Goal: Information Seeking & Learning: Learn about a topic

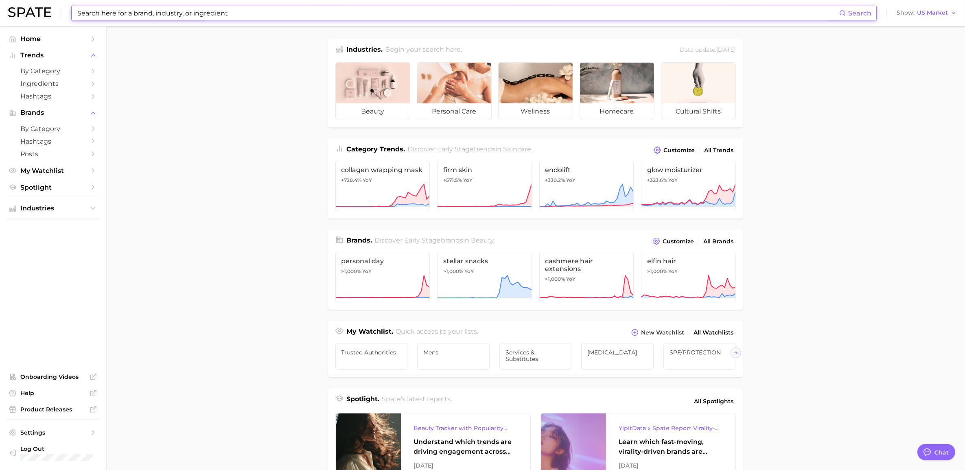
click at [253, 15] on input at bounding box center [458, 13] width 763 height 14
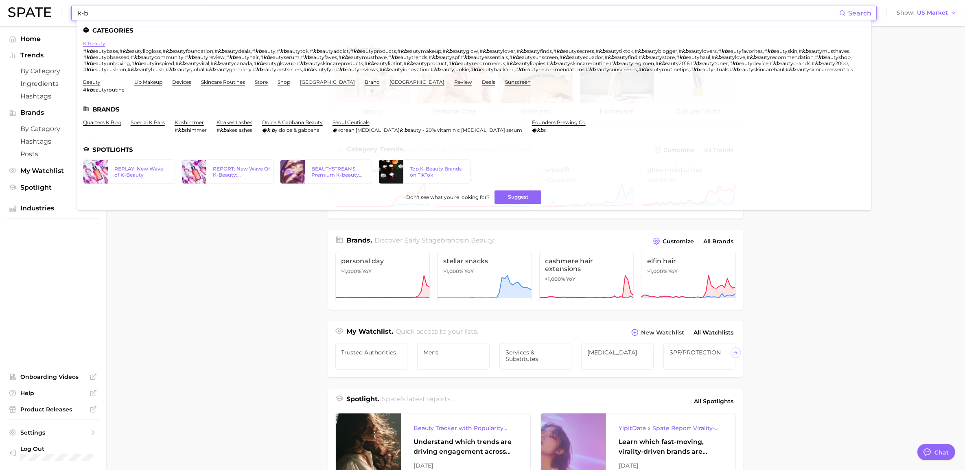
type input "k-b"
click at [92, 42] on link "k beauty" at bounding box center [94, 43] width 22 height 6
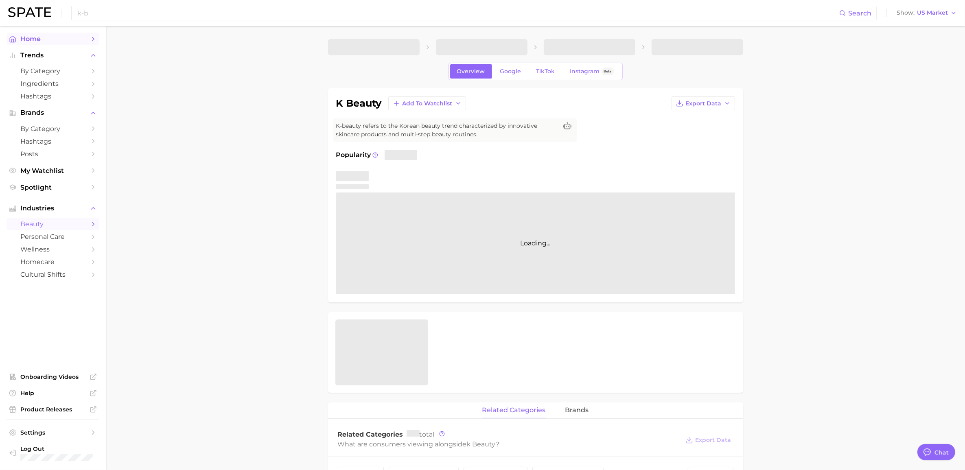
type textarea "x"
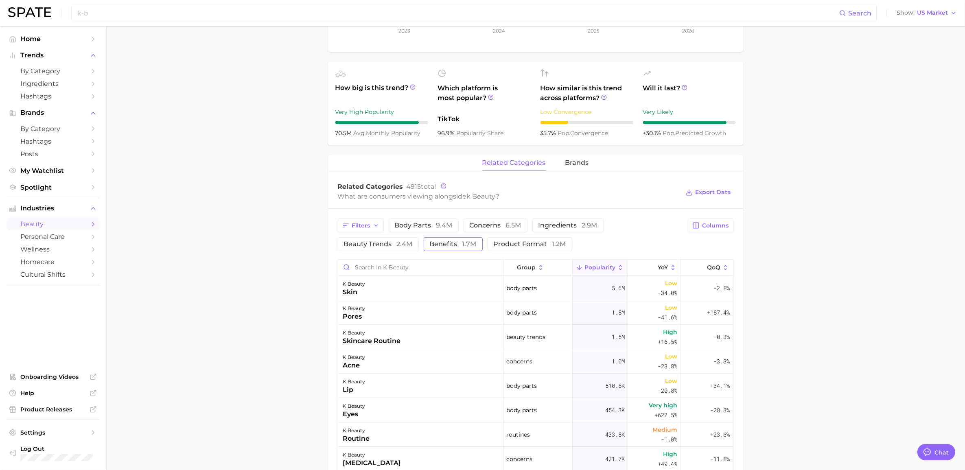
scroll to position [254, 0]
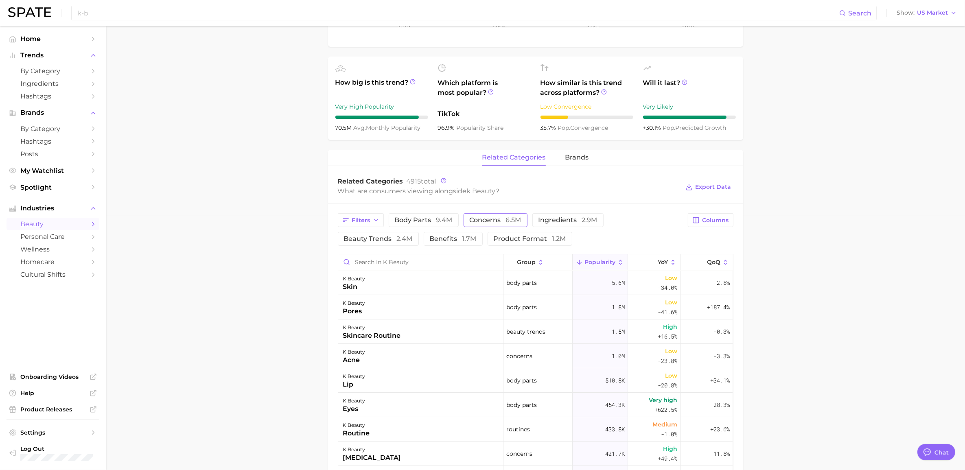
click at [479, 221] on span "concerns 6.5m" at bounding box center [496, 220] width 52 height 7
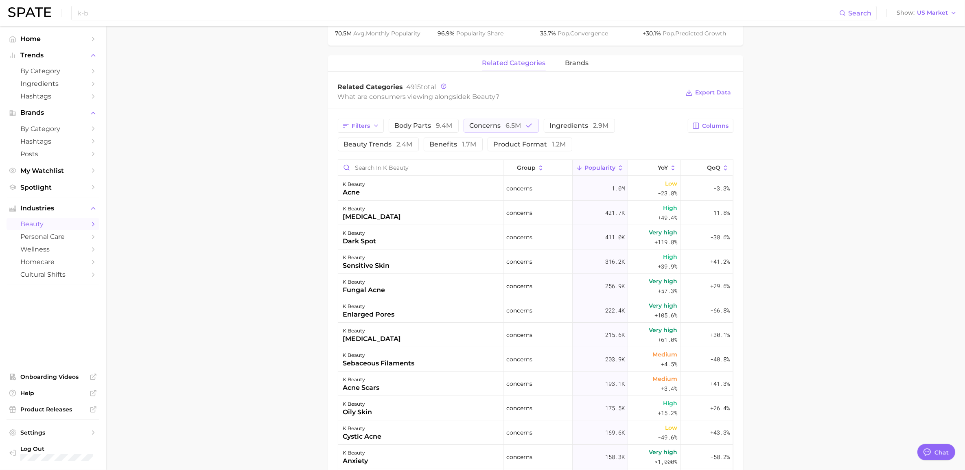
scroll to position [356, 0]
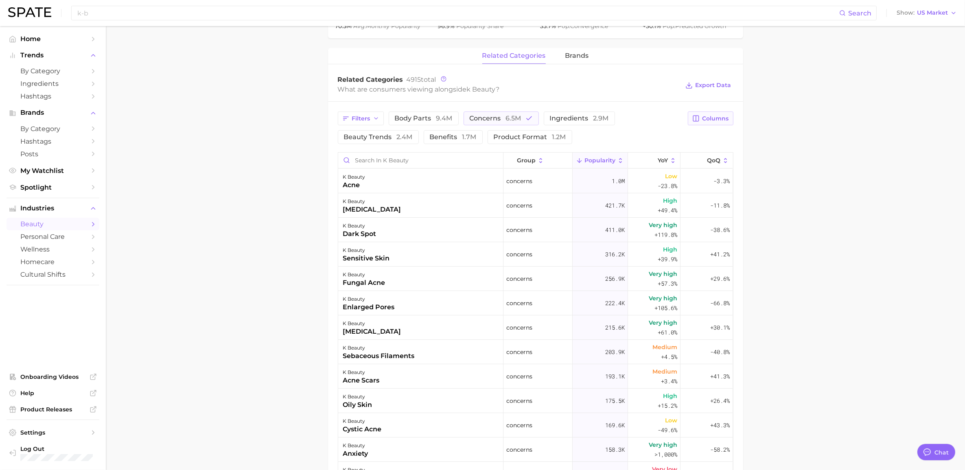
click at [712, 123] on button "Columns" at bounding box center [710, 119] width 45 height 14
click at [609, 166] on button "Increase YoY" at bounding box center [668, 161] width 130 height 14
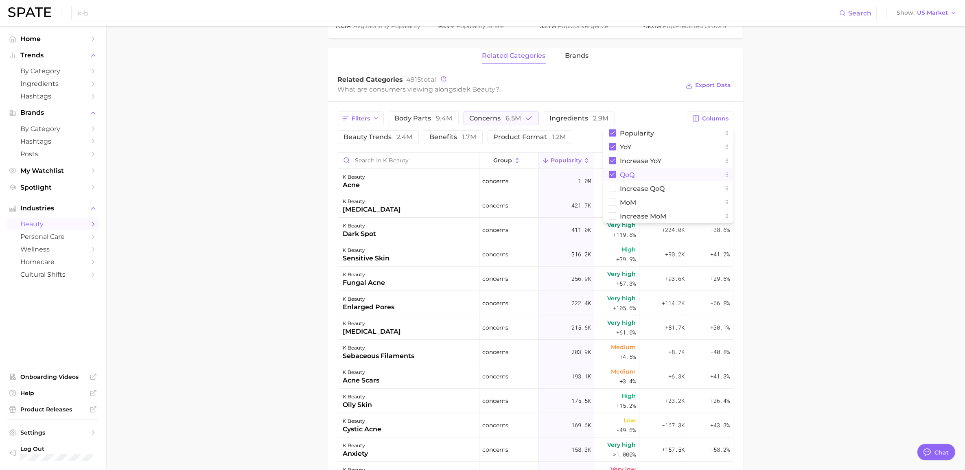
click at [613, 177] on rect at bounding box center [612, 174] width 7 height 7
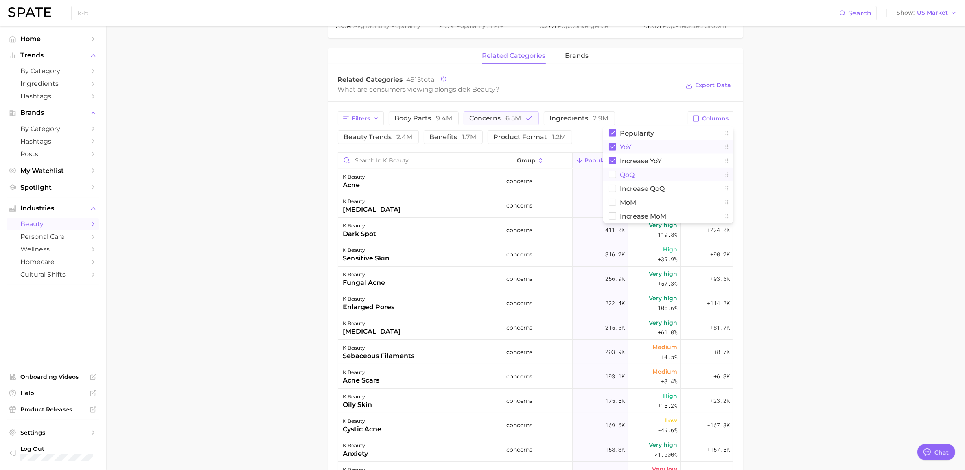
click at [615, 147] on rect at bounding box center [612, 146] width 7 height 7
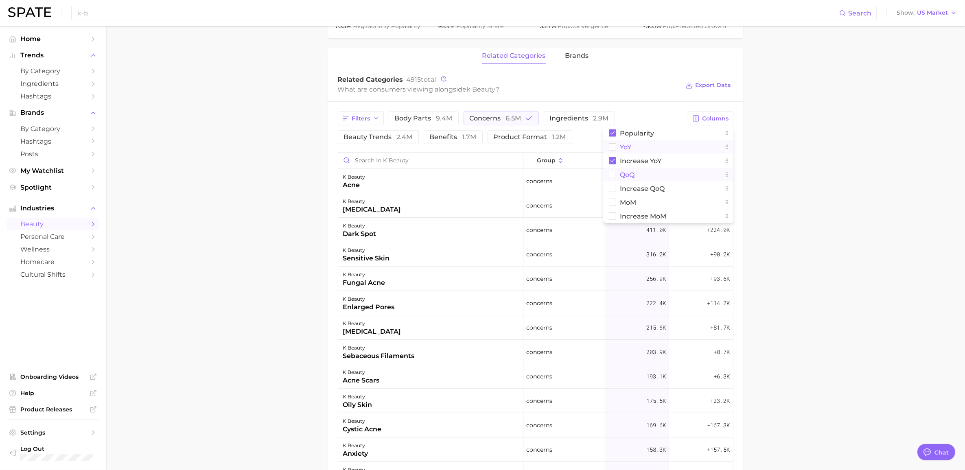
click at [614, 148] on rect at bounding box center [612, 147] width 7 height 7
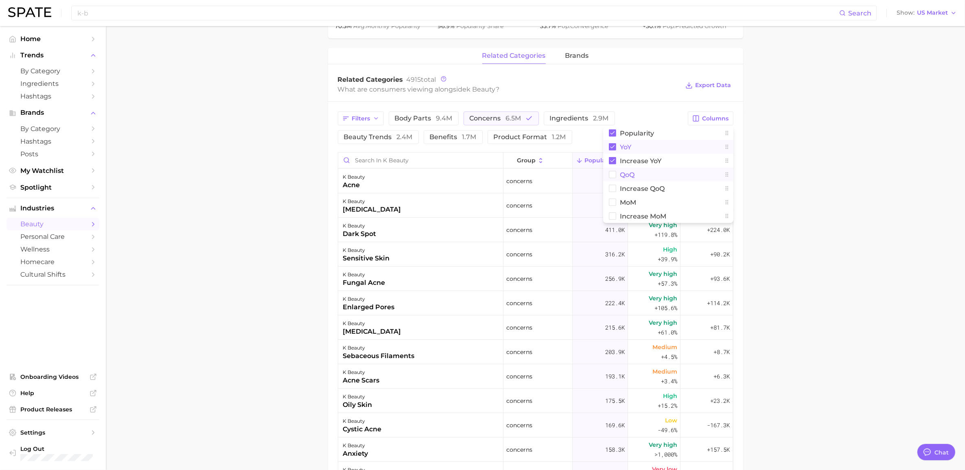
click at [797, 161] on main "1. skincare 2. face products 3. types of skincare 4. k beauty Overview Google T…" at bounding box center [535, 171] width 859 height 1003
click at [693, 160] on span "Increase YoY" at bounding box center [707, 160] width 28 height 13
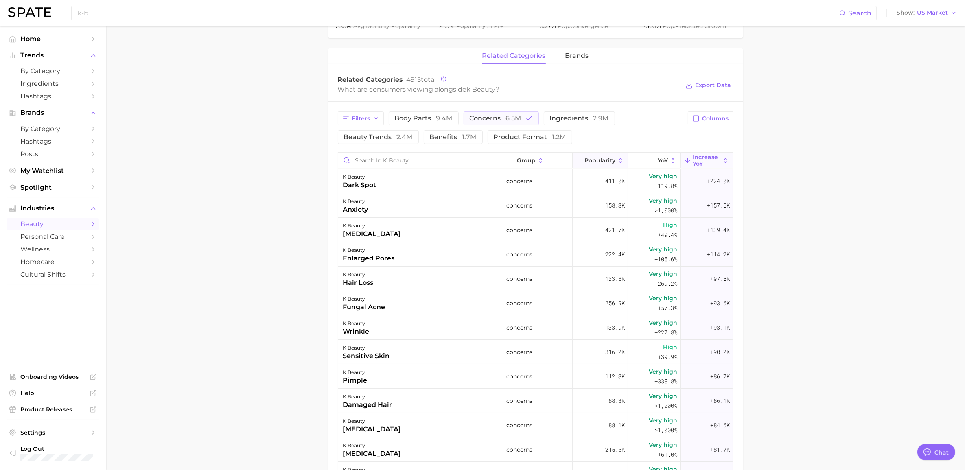
click at [604, 160] on span "Popularity" at bounding box center [599, 160] width 31 height 7
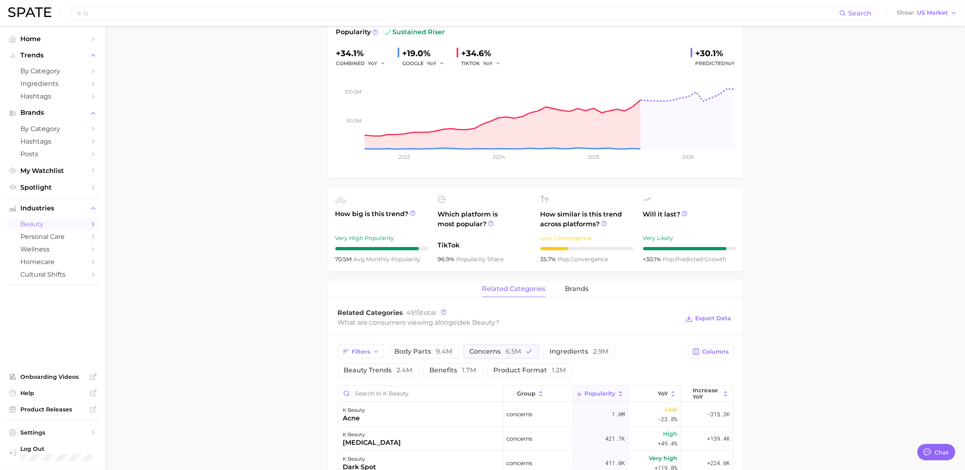
scroll to position [0, 0]
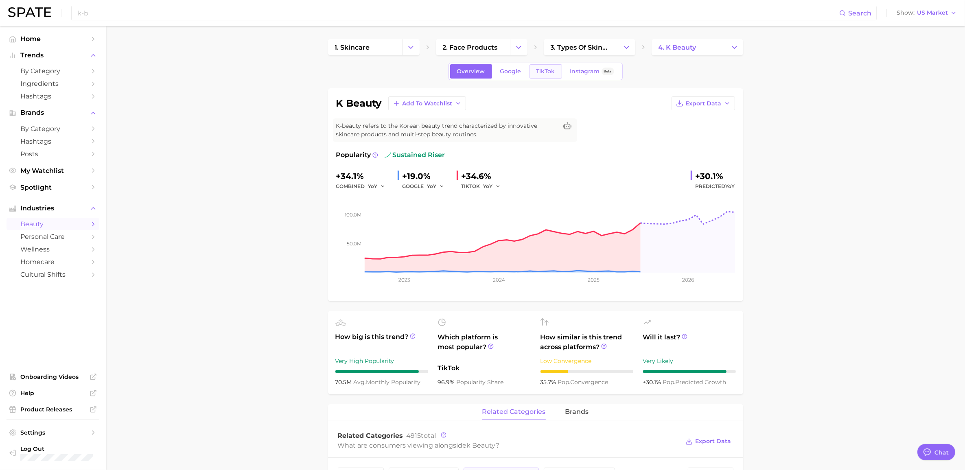
click at [552, 71] on span "TikTok" at bounding box center [545, 71] width 19 height 7
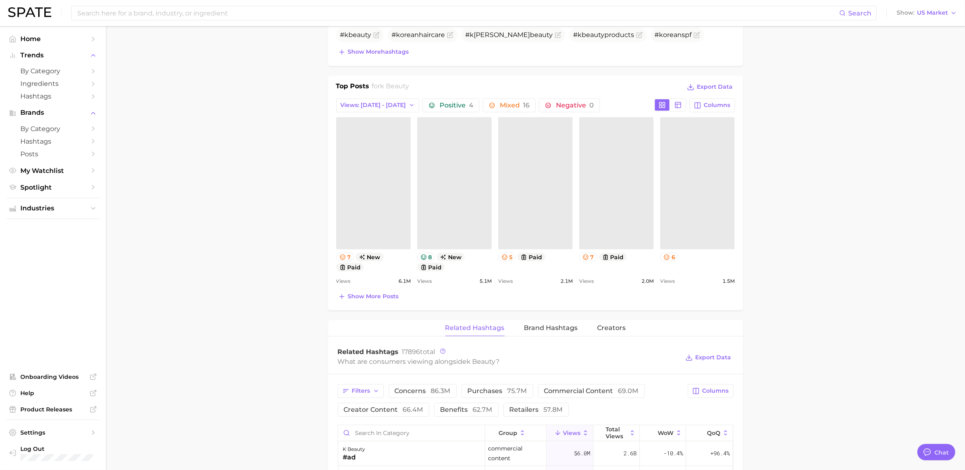
scroll to position [407, 0]
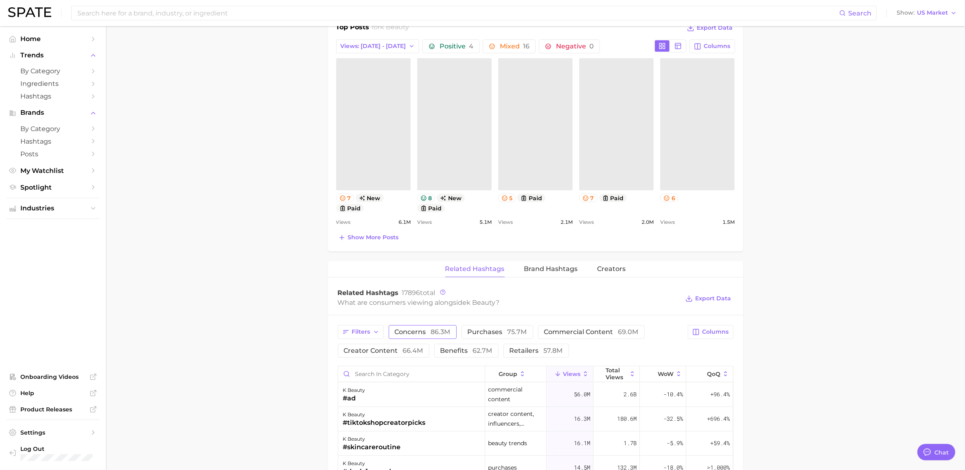
click at [424, 329] on span "concerns 86.3m" at bounding box center [423, 332] width 56 height 7
click at [711, 329] on span "Columns" at bounding box center [715, 331] width 26 height 7
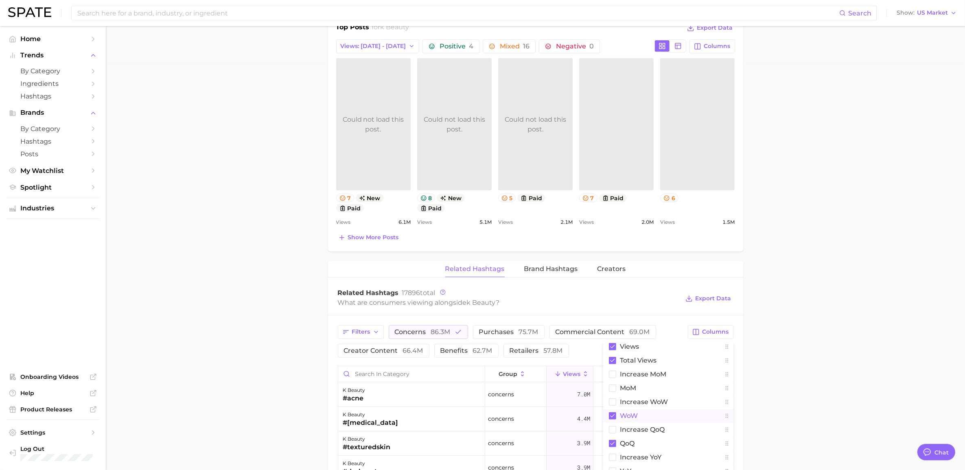
click at [613, 417] on rect at bounding box center [612, 415] width 7 height 7
click at [610, 447] on rect at bounding box center [612, 443] width 7 height 7
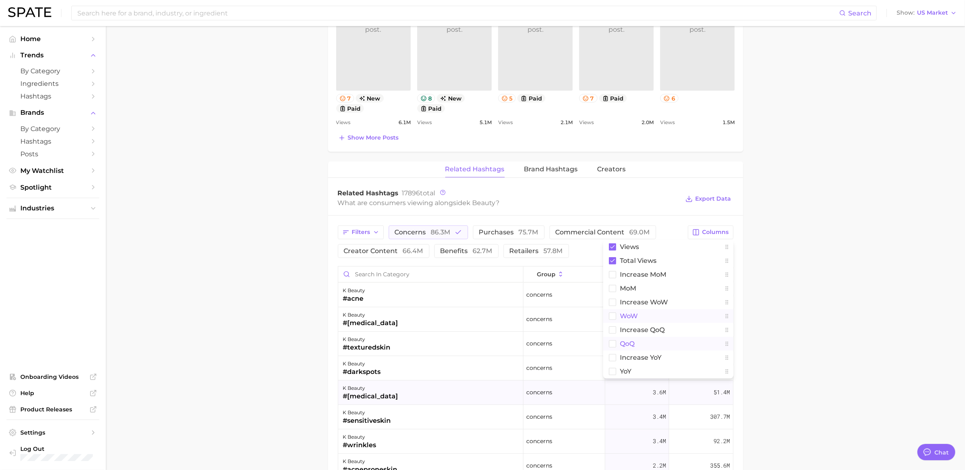
scroll to position [509, 0]
click at [614, 357] on rect at bounding box center [612, 355] width 7 height 7
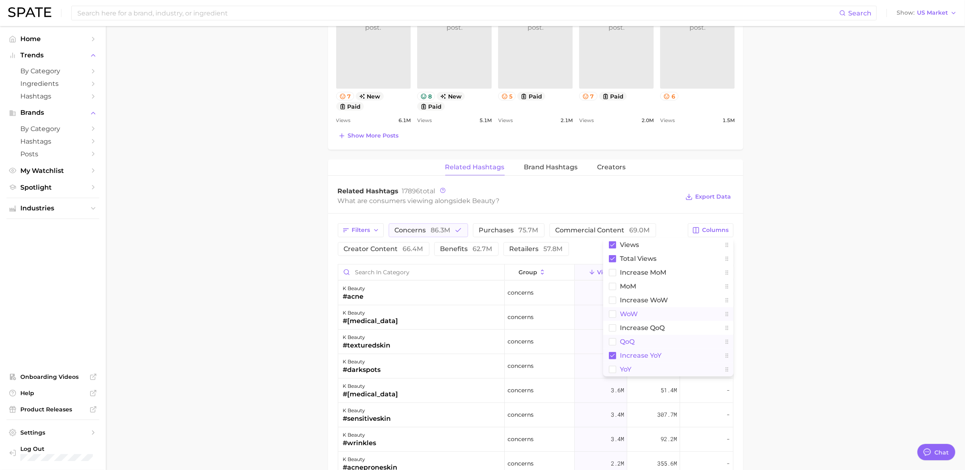
click at [611, 370] on rect at bounding box center [612, 369] width 7 height 7
click at [796, 243] on main "1. skincare 2. face products 3. types of skincare 4. k beauty Overview Google T…" at bounding box center [535, 150] width 859 height 1267
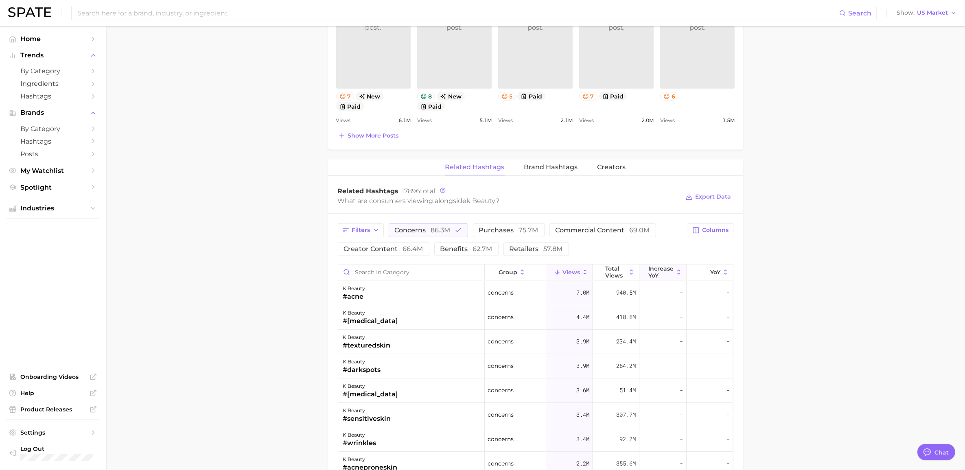
click at [660, 268] on span "increase YoY" at bounding box center [660, 271] width 25 height 13
click at [596, 273] on icon at bounding box center [599, 272] width 7 height 7
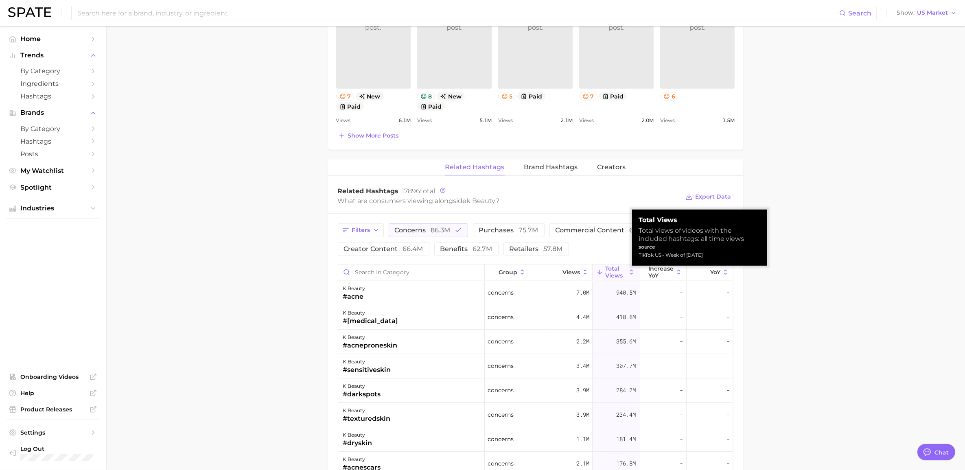
click at [810, 308] on main "1. skincare 2. face products 3. types of skincare 4. k beauty Overview Google T…" at bounding box center [535, 150] width 859 height 1267
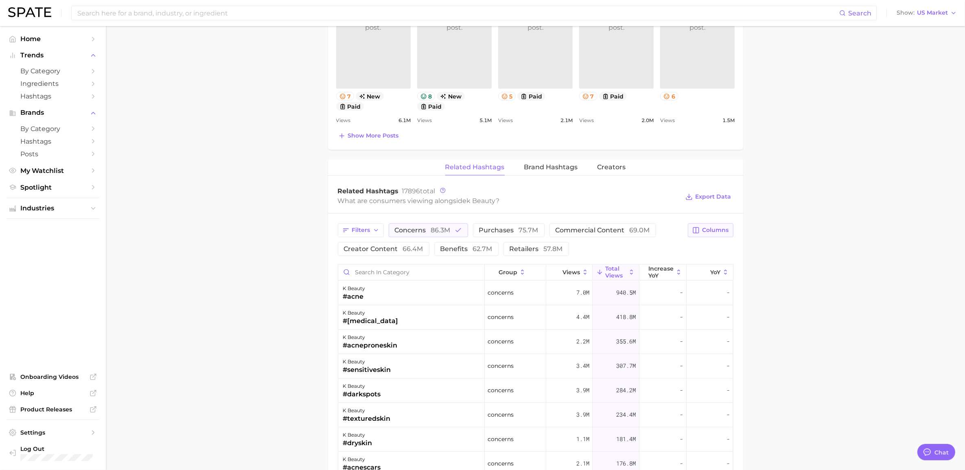
click at [721, 227] on span "Columns" at bounding box center [715, 230] width 26 height 7
click at [615, 362] on button "increase YoY" at bounding box center [668, 356] width 130 height 14
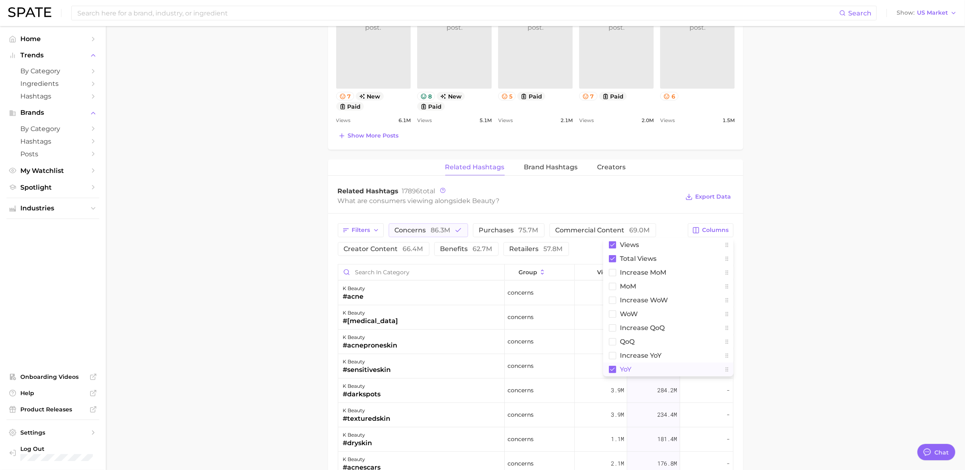
click at [612, 374] on button "YoY" at bounding box center [668, 370] width 130 height 14
click at [616, 332] on button "increase QoQ" at bounding box center [668, 328] width 130 height 14
click at [616, 342] on button "QoQ" at bounding box center [668, 342] width 130 height 14
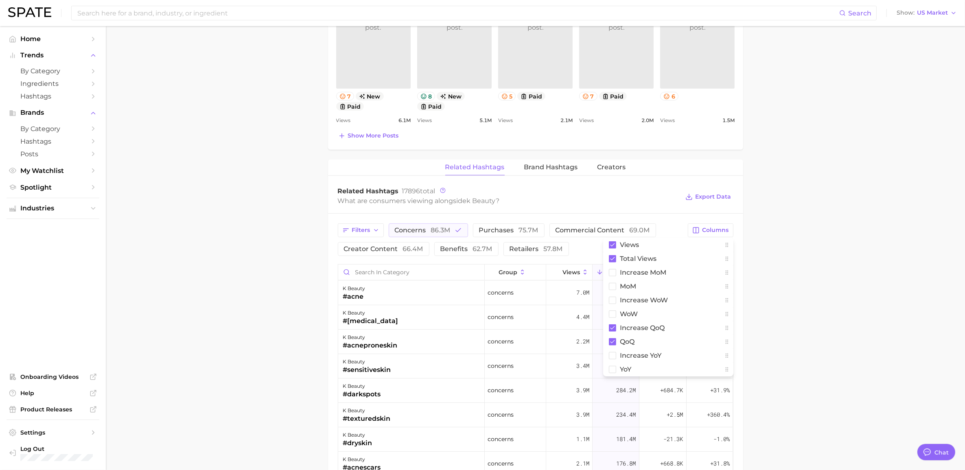
click at [883, 200] on main "1. skincare 2. face products 3. types of skincare 4. k beauty Overview Google T…" at bounding box center [535, 150] width 859 height 1267
click at [422, 296] on div "k beauty #acne" at bounding box center [411, 293] width 147 height 24
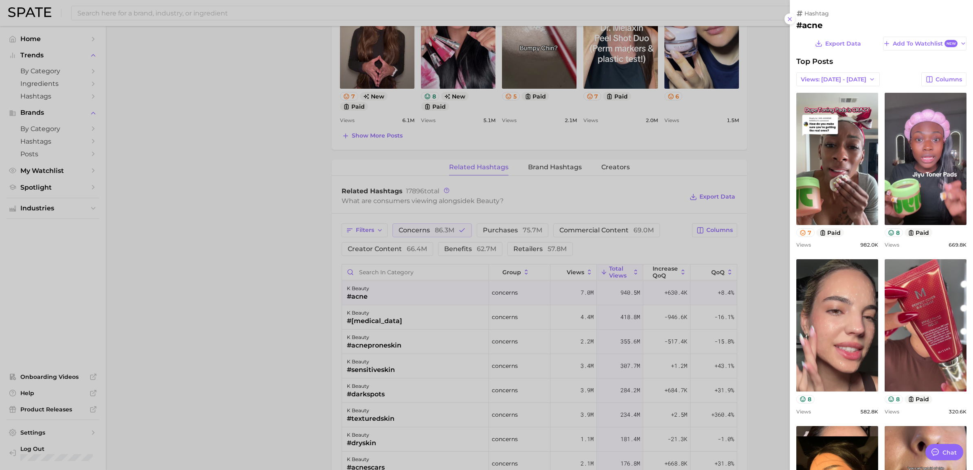
scroll to position [0, 0]
drag, startPoint x: 220, startPoint y: 237, endPoint x: 257, endPoint y: 210, distance: 46.1
click at [222, 233] on div at bounding box center [486, 235] width 973 height 470
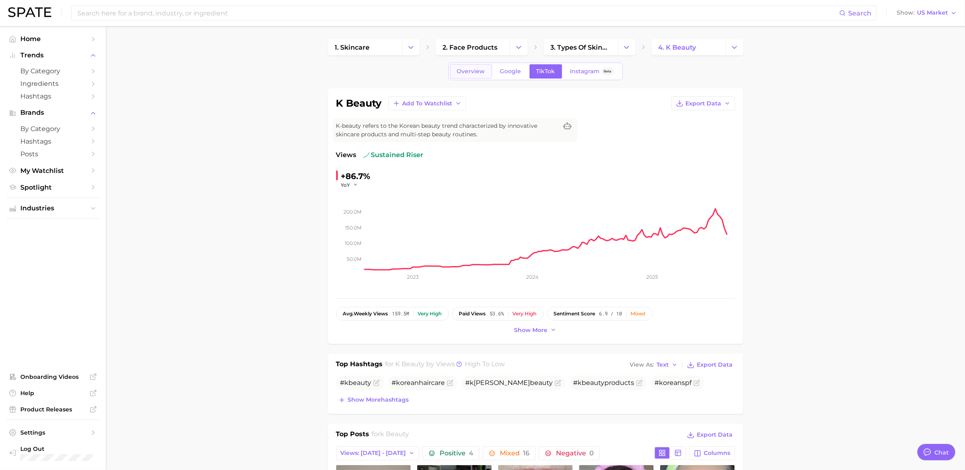
click at [477, 68] on span "Overview" at bounding box center [471, 71] width 28 height 7
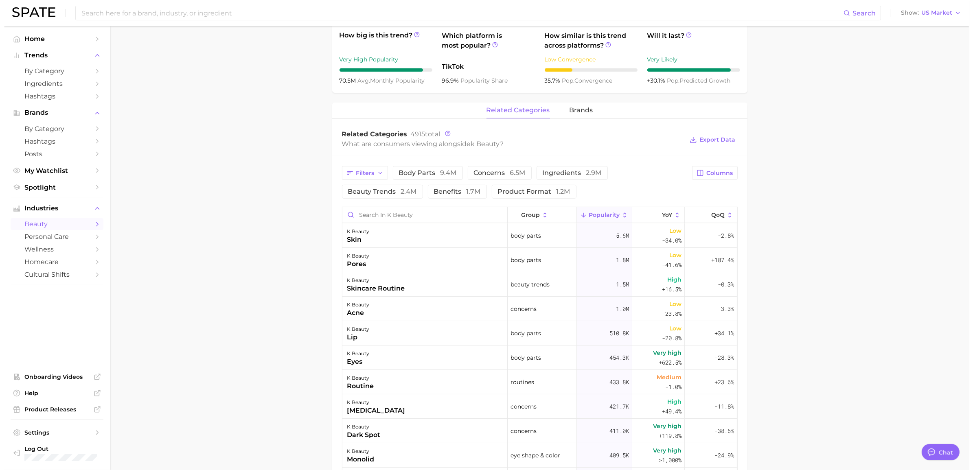
scroll to position [305, 0]
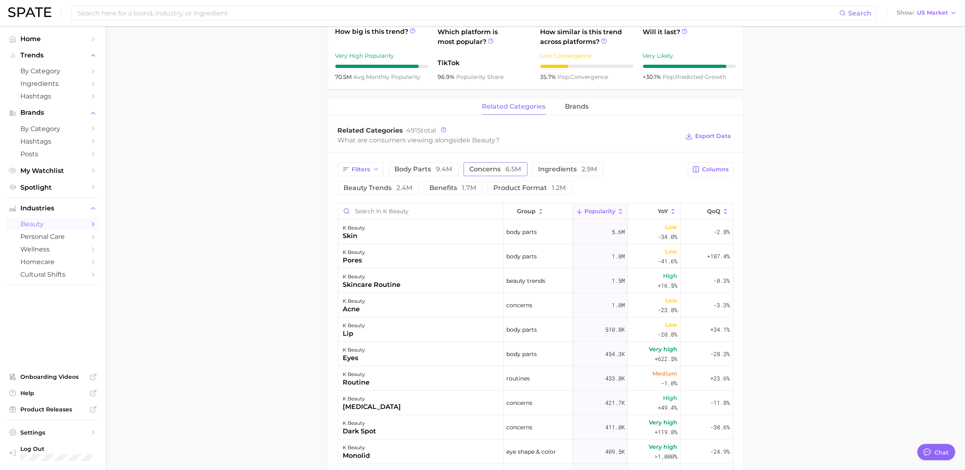
click at [484, 169] on span "concerns 6.5m" at bounding box center [496, 169] width 52 height 7
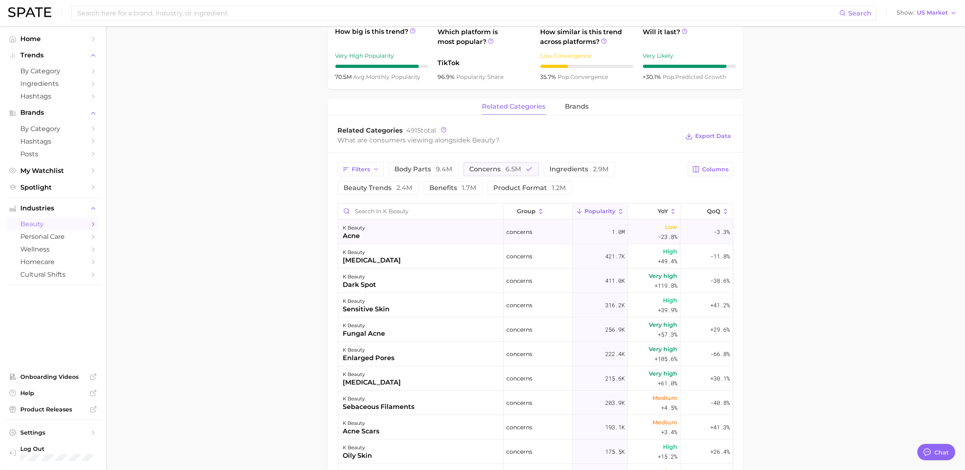
click at [441, 235] on div "k beauty acne" at bounding box center [420, 232] width 165 height 24
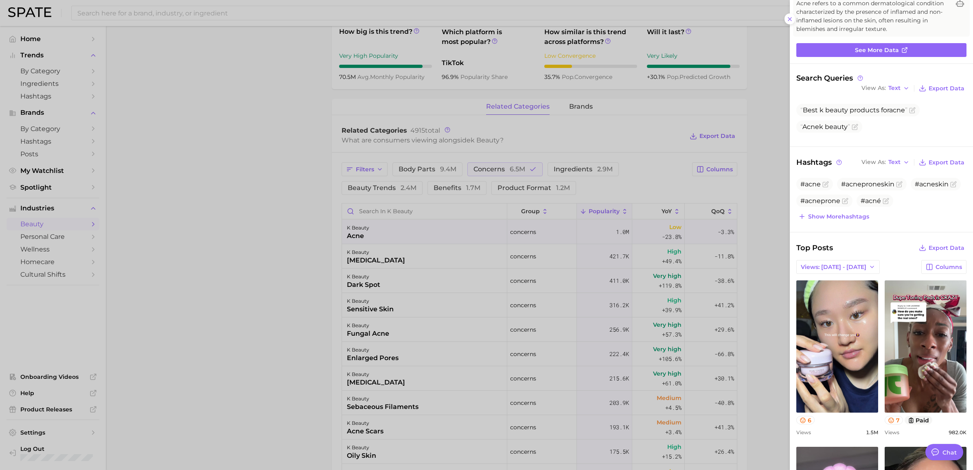
scroll to position [153, 0]
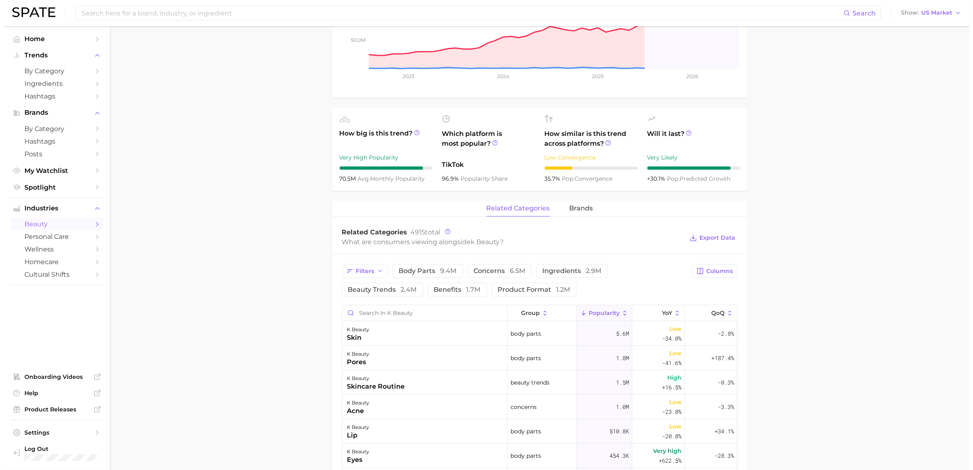
scroll to position [356, 0]
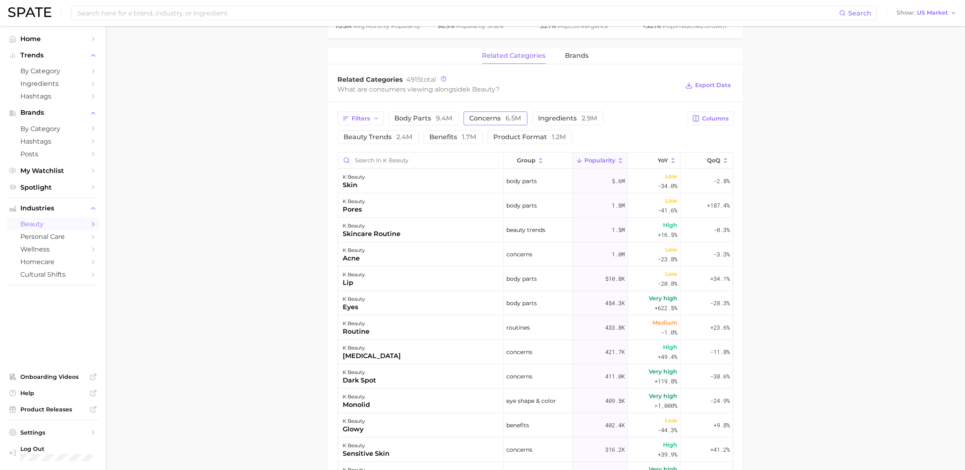
click at [497, 120] on span "concerns 6.5m" at bounding box center [496, 118] width 52 height 7
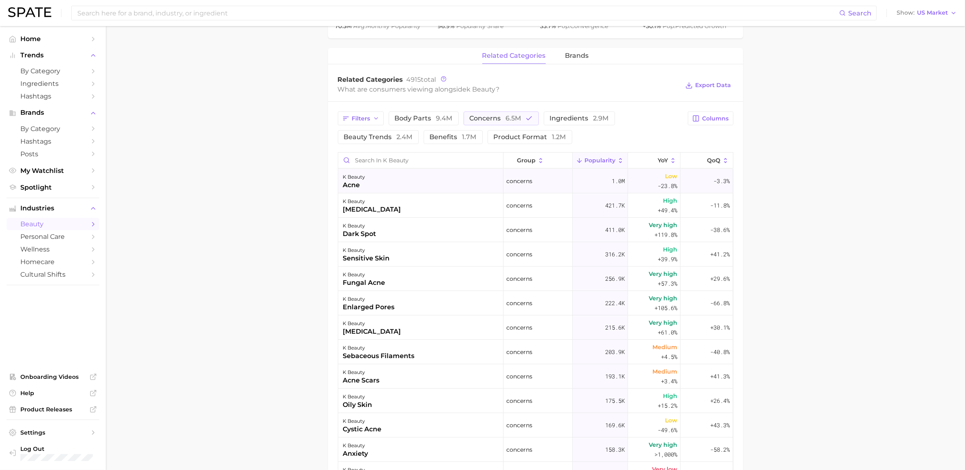
click at [435, 191] on div "k beauty acne" at bounding box center [420, 181] width 165 height 24
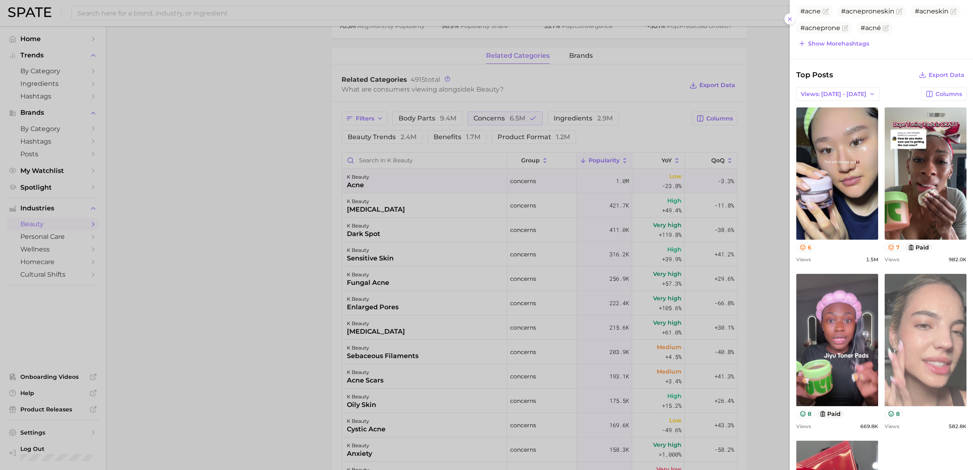
scroll to position [0, 0]
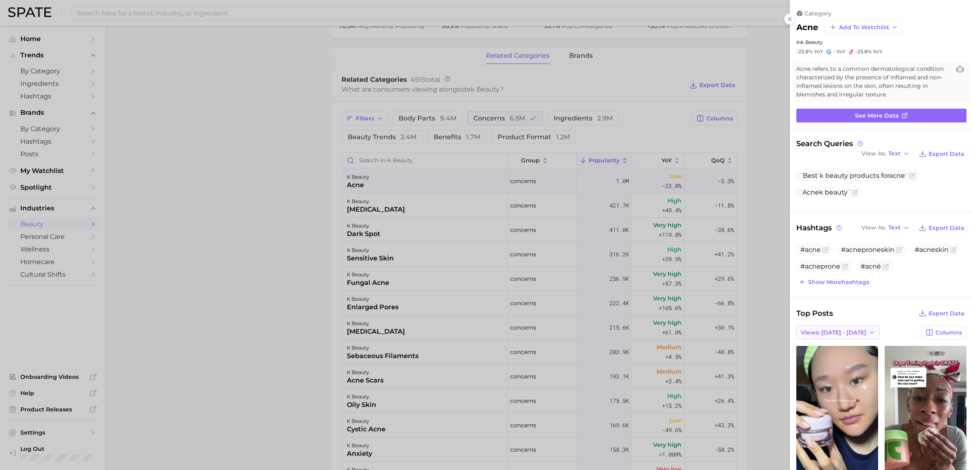
click at [827, 332] on span "Views: [DATE] - [DATE]" at bounding box center [833, 332] width 66 height 7
click at [800, 363] on span "Total Views" at bounding box center [810, 362] width 33 height 7
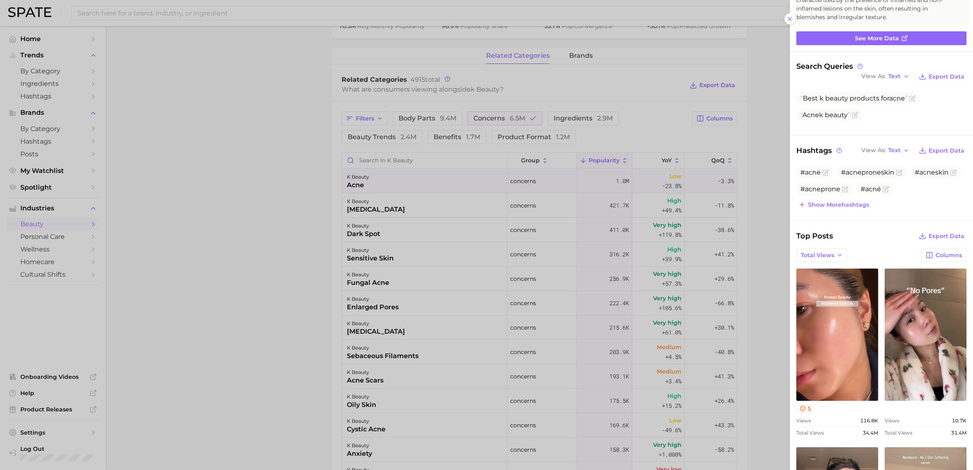
scroll to position [61, 0]
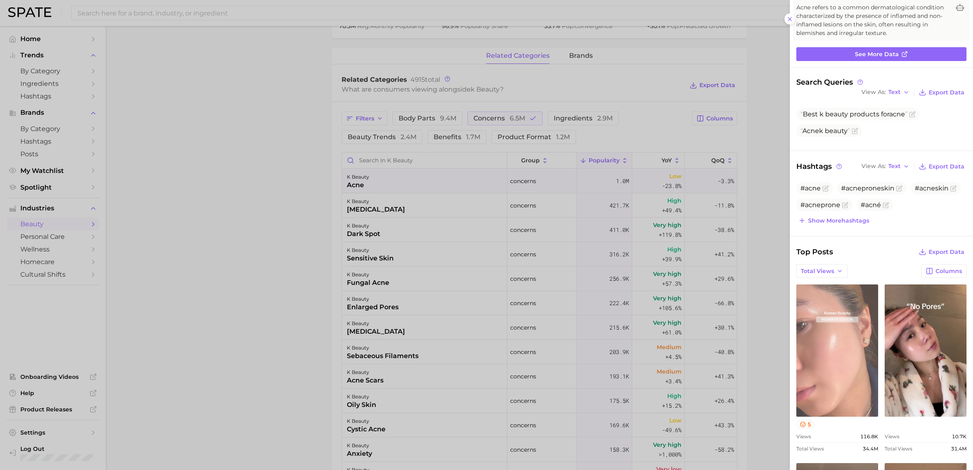
click at [835, 333] on link "view post on TikTok" at bounding box center [837, 350] width 82 height 132
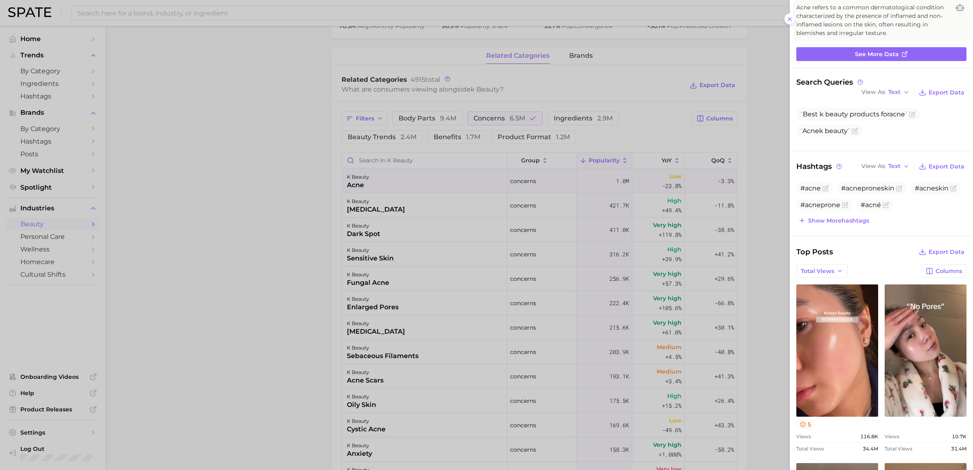
click at [212, 166] on div at bounding box center [486, 235] width 973 height 470
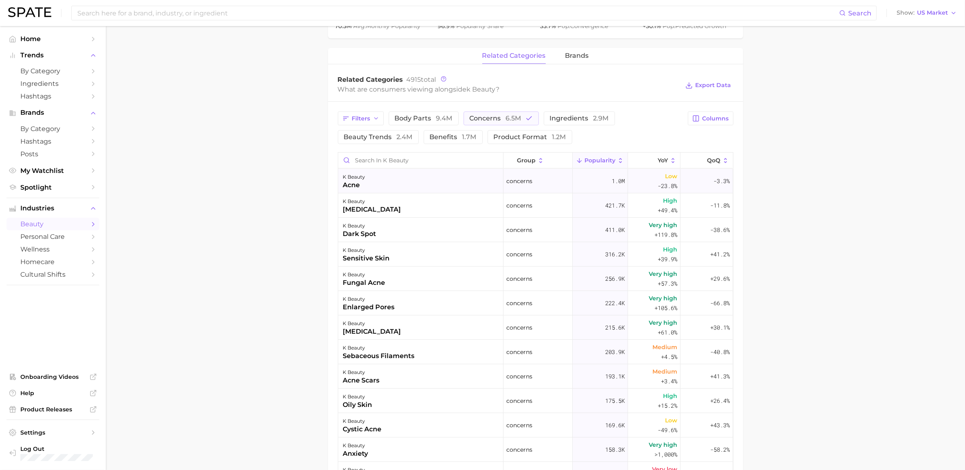
click at [404, 181] on div "k beauty acne" at bounding box center [420, 181] width 165 height 24
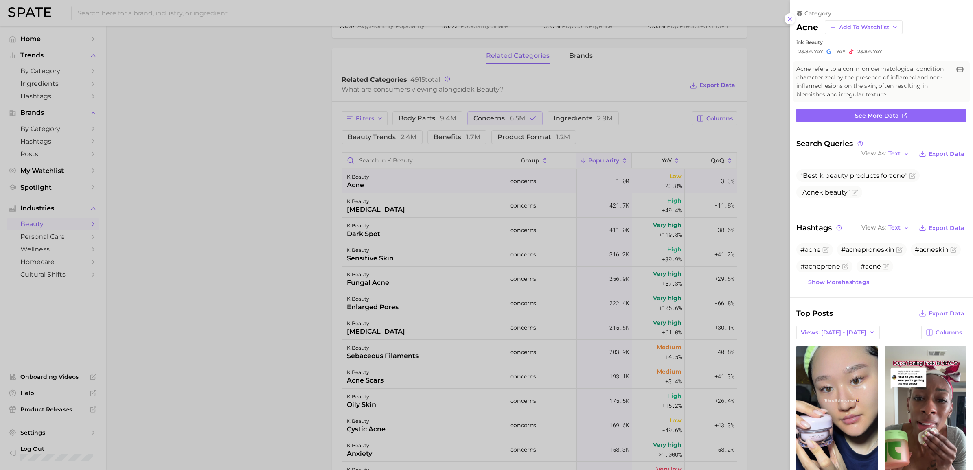
scroll to position [0, 0]
click at [919, 118] on link "See more data" at bounding box center [881, 116] width 170 height 14
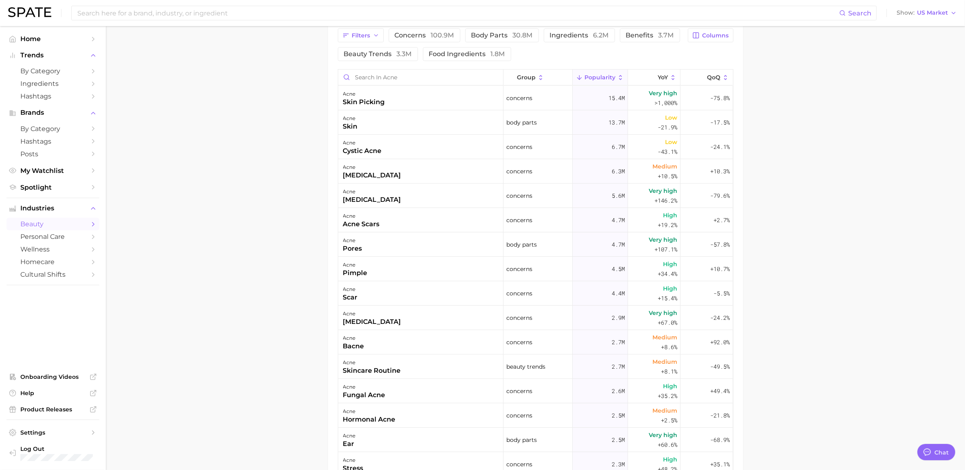
scroll to position [305, 0]
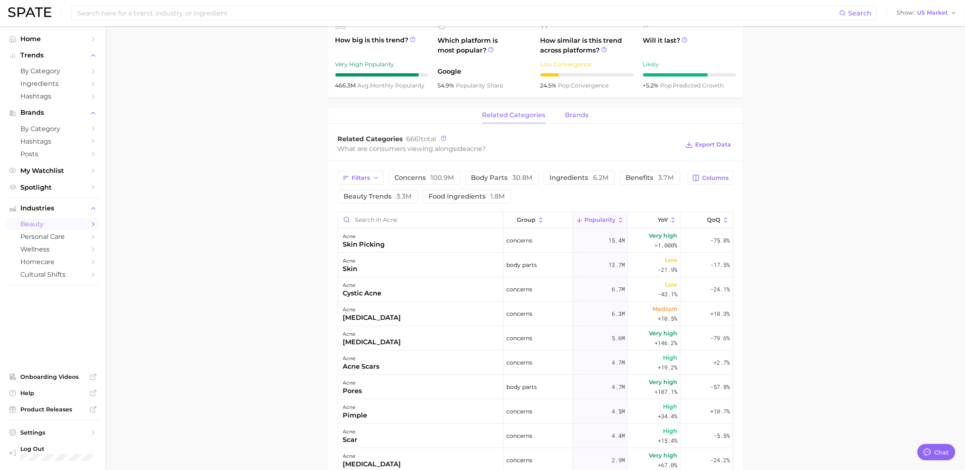
click at [578, 116] on span "brands" at bounding box center [577, 115] width 24 height 7
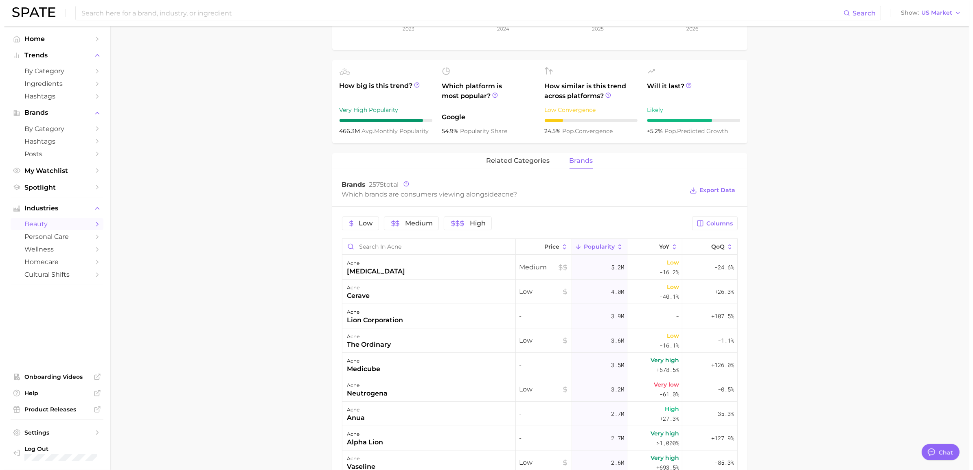
scroll to position [356, 0]
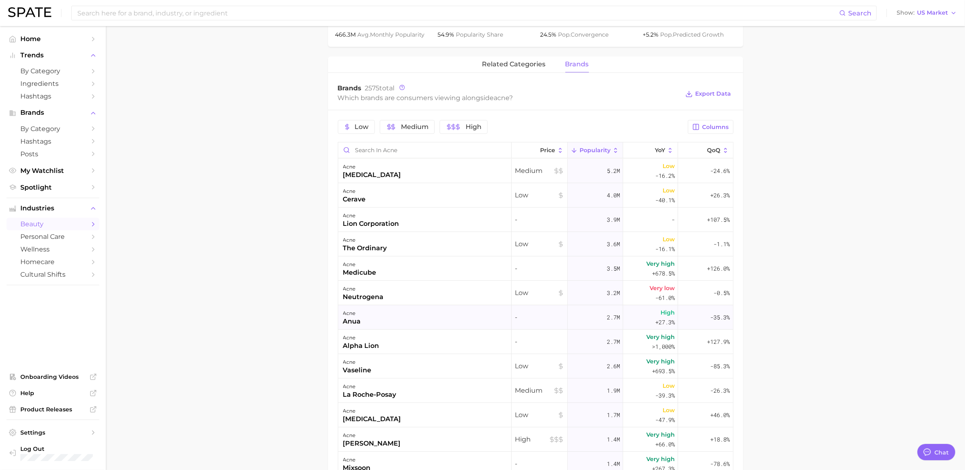
click at [396, 318] on div "acne anua" at bounding box center [424, 317] width 173 height 24
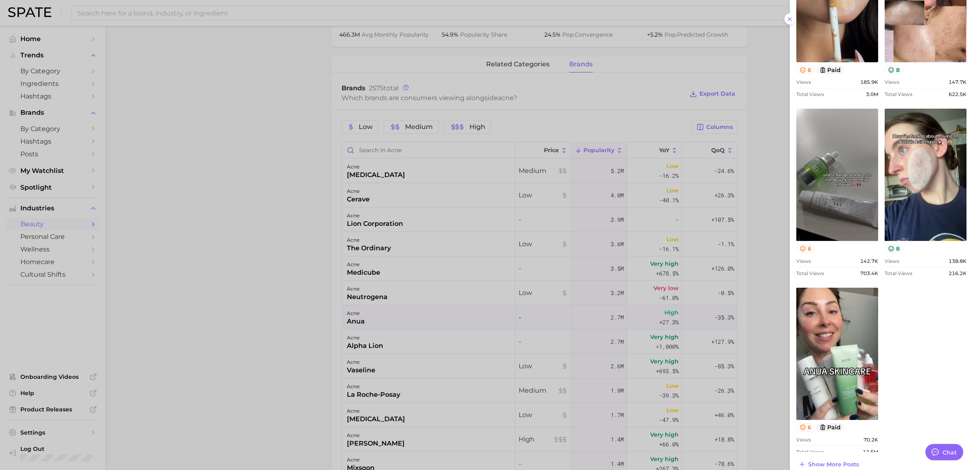
drag, startPoint x: 208, startPoint y: 160, endPoint x: 212, endPoint y: 170, distance: 10.8
click at [209, 160] on div at bounding box center [486, 235] width 973 height 470
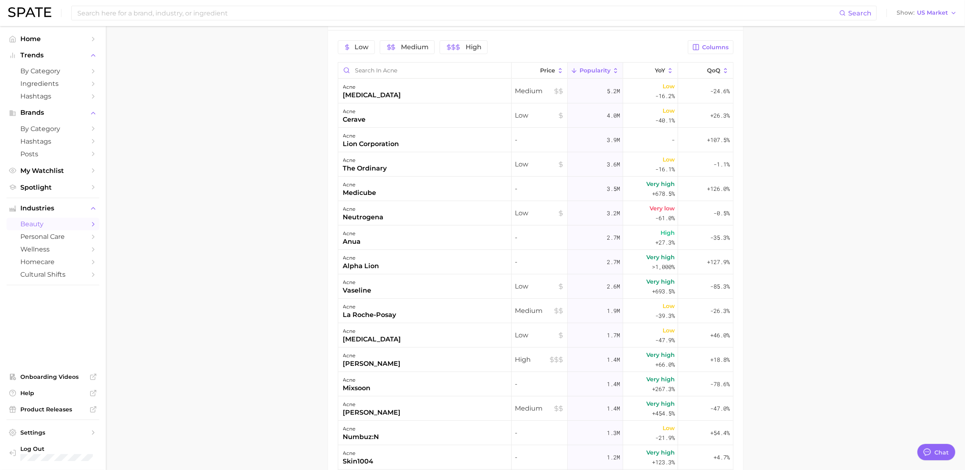
scroll to position [458, 0]
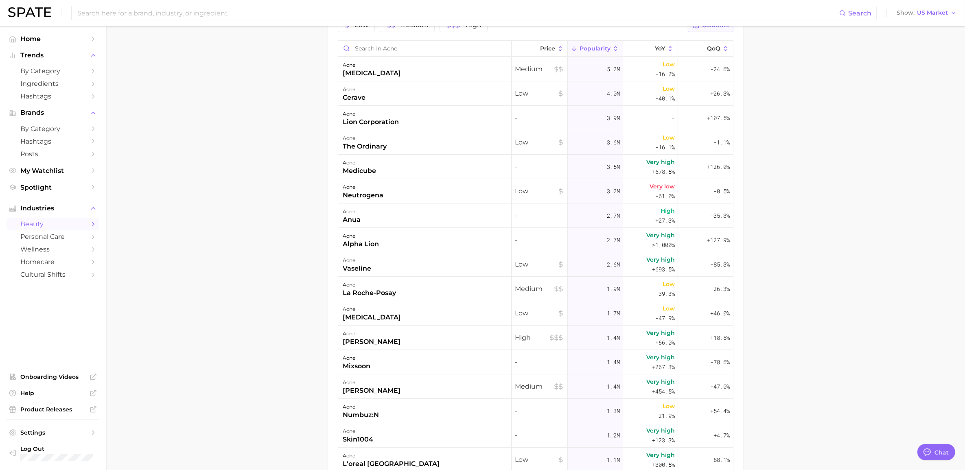
click at [718, 31] on button "Columns" at bounding box center [710, 25] width 45 height 14
click at [615, 69] on button "Increase YoY" at bounding box center [668, 68] width 130 height 14
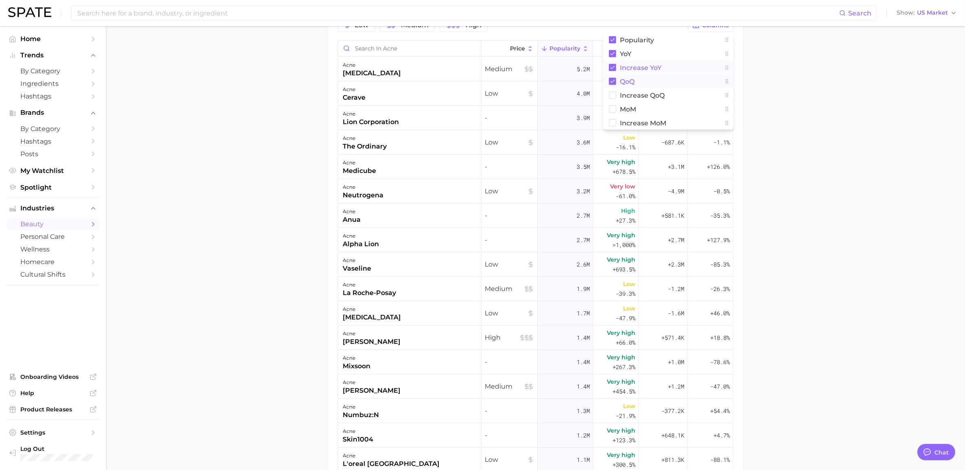
click at [614, 81] on rect at bounding box center [612, 81] width 7 height 7
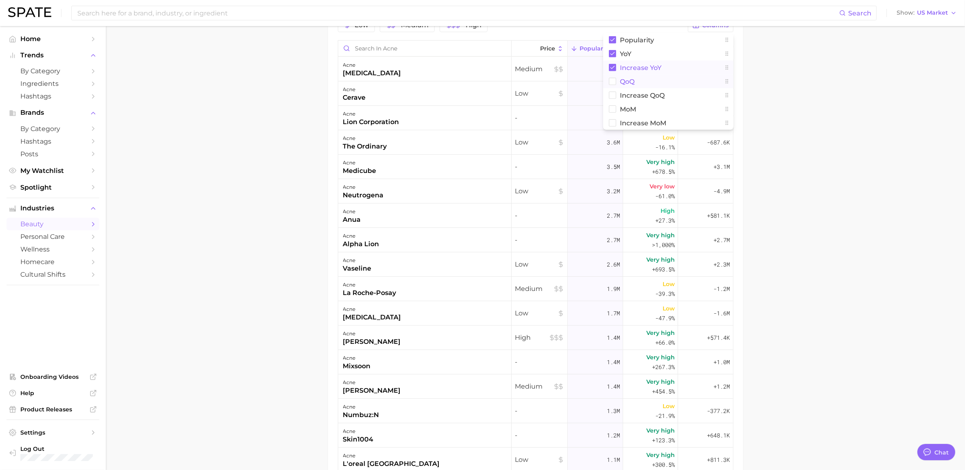
click at [772, 74] on main "1. skincare 2. face concerns 3. acne condition 4. acne Overview Google TikTok I…" at bounding box center [535, 64] width 859 height 993
click at [125, 37] on main "1. skincare 2. face concerns 3. acne condition 4. acne Overview Google TikTok I…" at bounding box center [535, 64] width 859 height 993
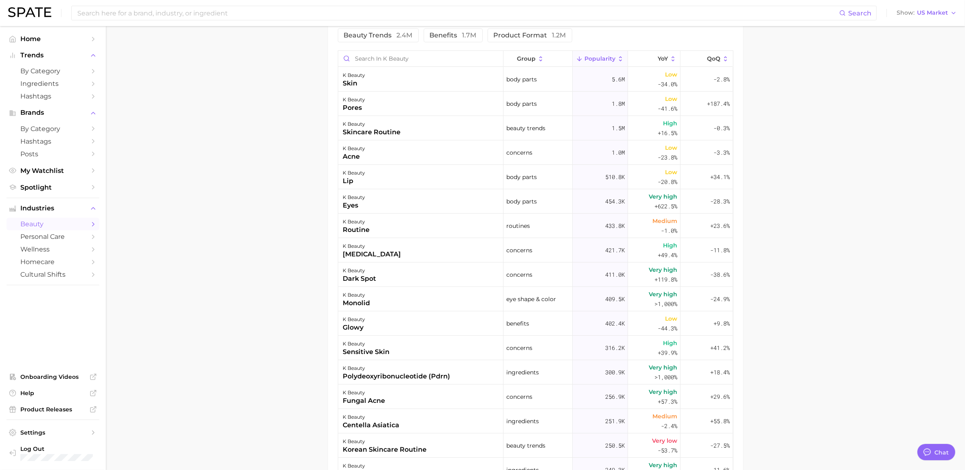
scroll to position [356, 0]
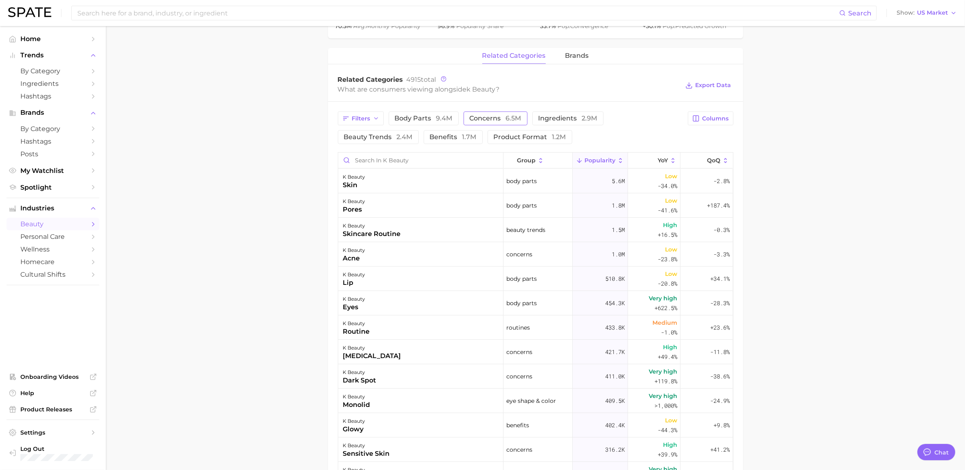
click at [479, 118] on span "concerns 6.5m" at bounding box center [496, 118] width 52 height 7
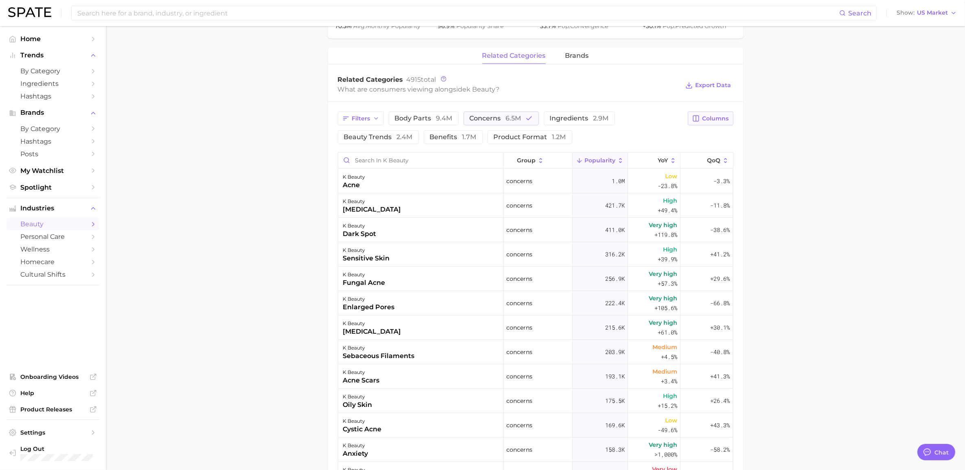
click at [706, 118] on span "Columns" at bounding box center [715, 118] width 26 height 7
click at [609, 166] on button "Increase YoY" at bounding box center [668, 161] width 130 height 14
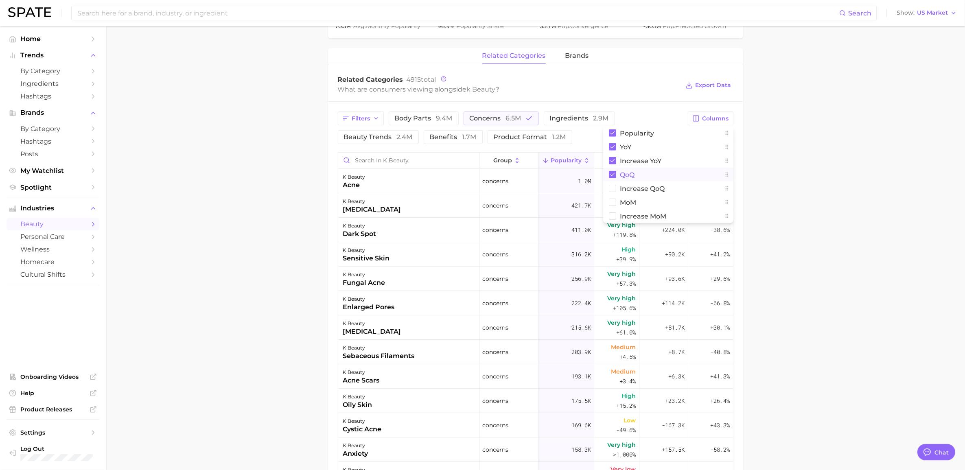
click at [614, 177] on rect at bounding box center [612, 174] width 7 height 7
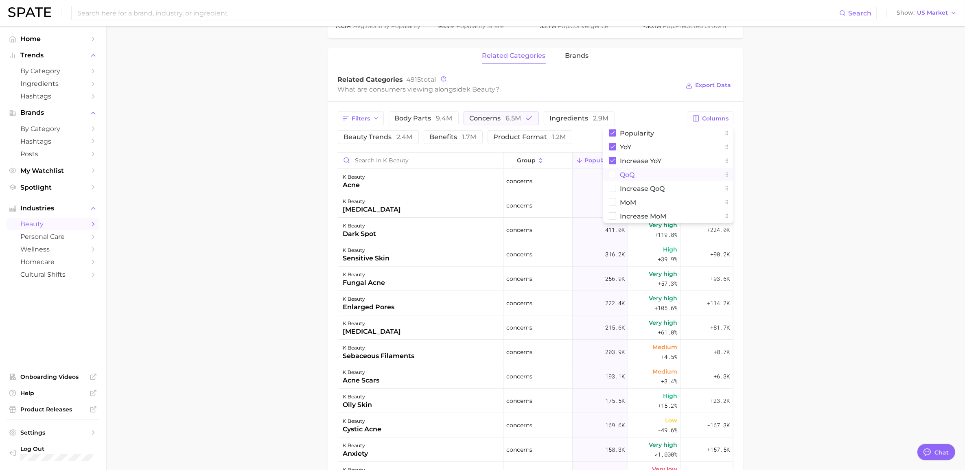
click at [937, 123] on main "1. skincare 2. face products 3. types of skincare 4. k beauty Overview Google T…" at bounding box center [535, 171] width 859 height 1003
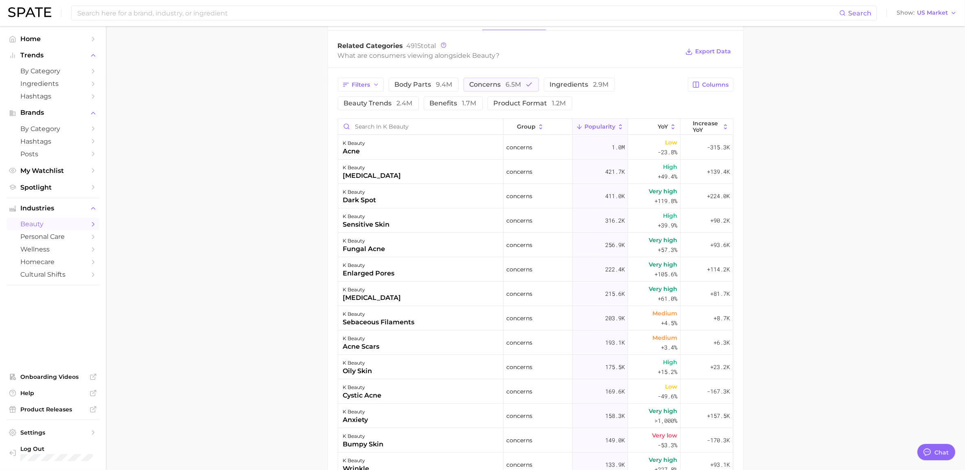
scroll to position [407, 0]
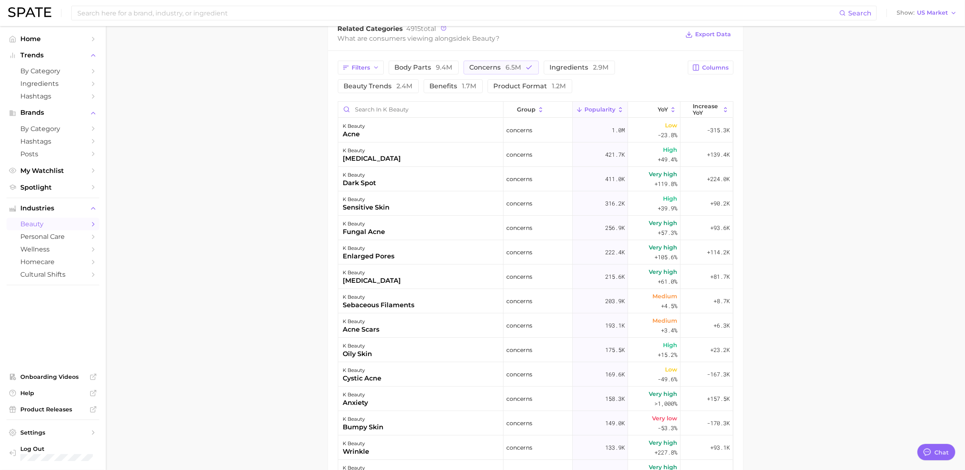
click at [870, 92] on main "1. skincare 2. face products 3. types of skincare 4. k beauty Overview Google T…" at bounding box center [535, 120] width 859 height 1003
click at [697, 108] on span "Increase YoY" at bounding box center [707, 109] width 28 height 13
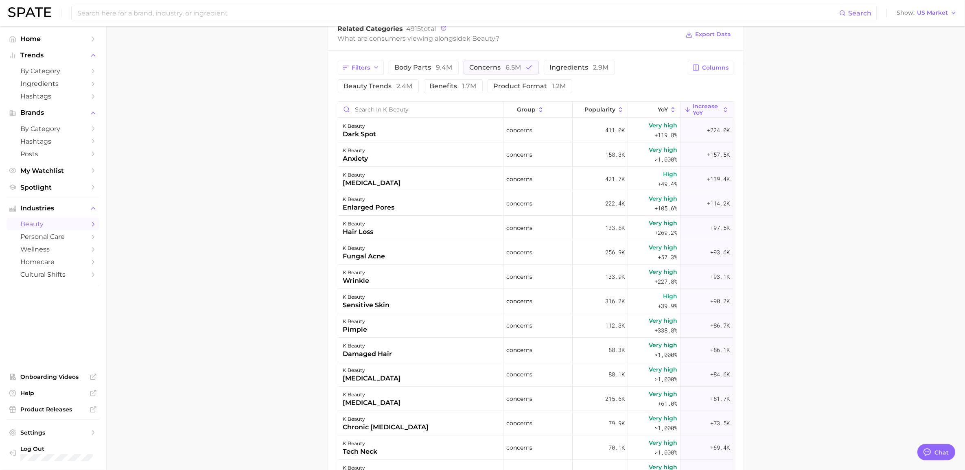
click at [133, 74] on main "1. skincare 2. face products 3. types of skincare 4. k beauty Overview Google T…" at bounding box center [535, 120] width 859 height 1003
click at [605, 112] on span "Popularity" at bounding box center [599, 109] width 31 height 7
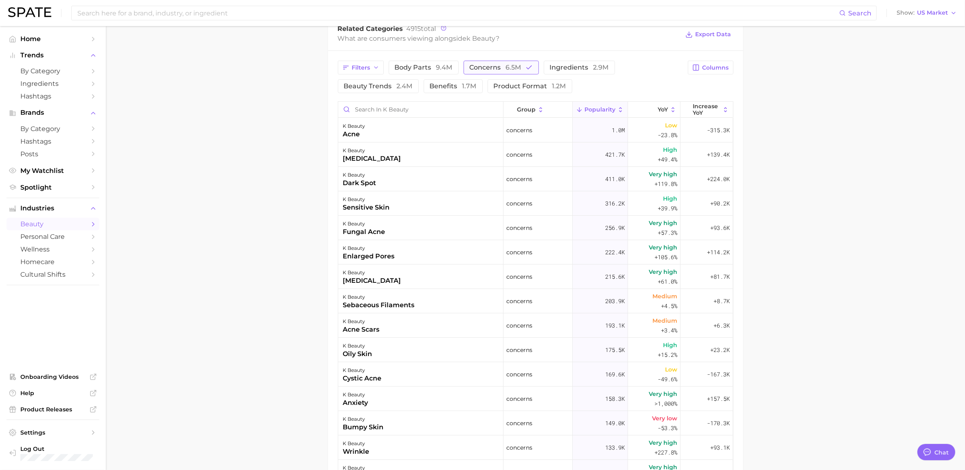
click at [483, 71] on span "concerns 6.5m" at bounding box center [496, 67] width 52 height 7
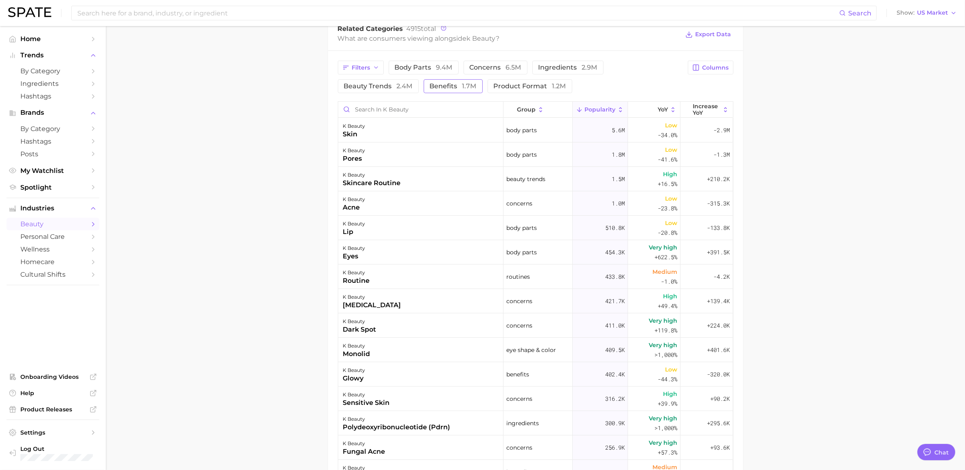
click at [465, 85] on span "1.7m" at bounding box center [469, 86] width 14 height 8
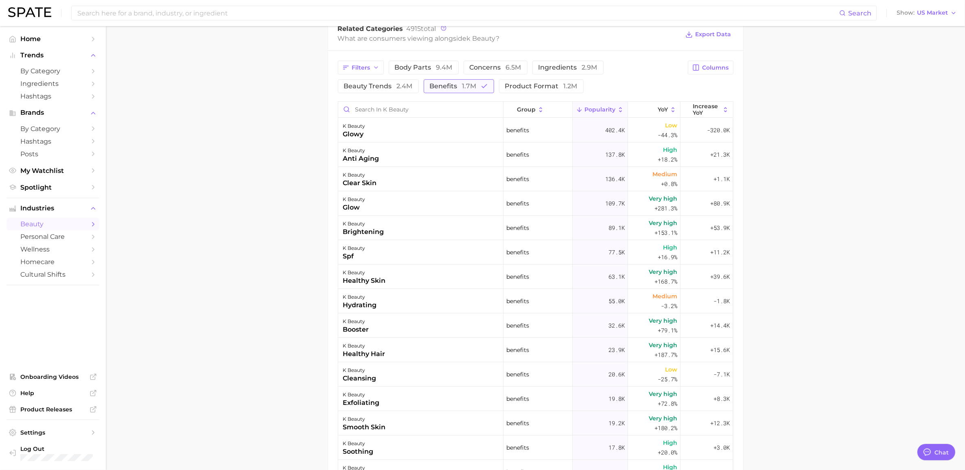
click at [448, 87] on span "benefits 1.7m" at bounding box center [453, 86] width 47 height 7
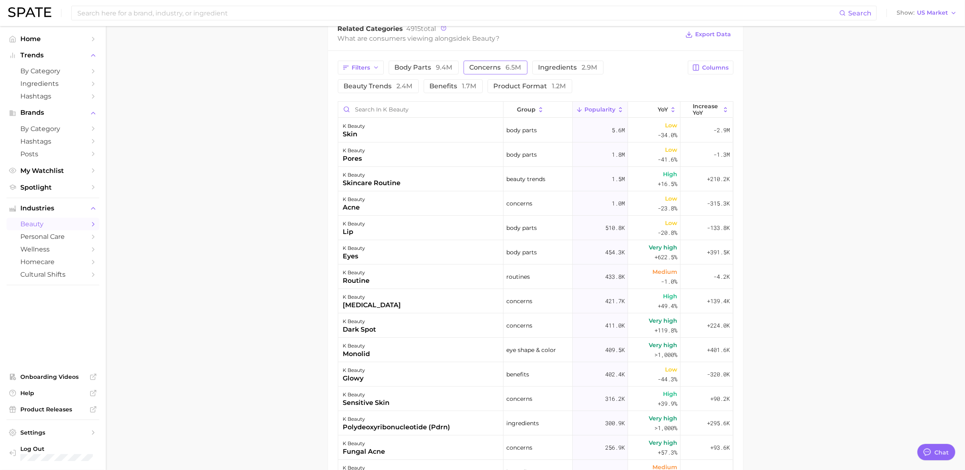
click at [483, 72] on button "concerns 6.5m" at bounding box center [496, 68] width 64 height 14
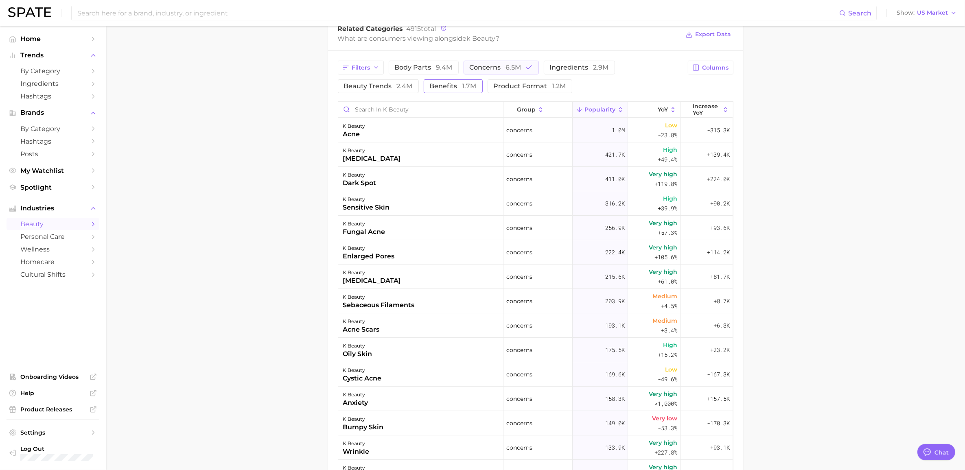
click at [452, 90] on button "benefits 1.7m" at bounding box center [453, 86] width 59 height 14
click at [527, 66] on icon "button" at bounding box center [528, 67] width 7 height 7
click at [121, 116] on main "1. skincare 2. face products 3. types of skincare 4. k beauty Overview Google T…" at bounding box center [535, 120] width 859 height 1003
click at [712, 109] on span "Increase YoY" at bounding box center [707, 109] width 28 height 13
